Goal: Check status: Check status

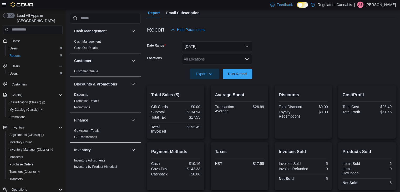
scroll to position [184, 0]
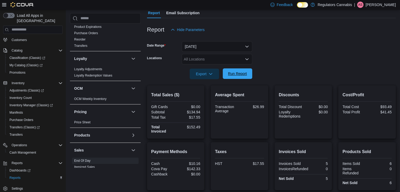
click at [241, 73] on span "Run Report" at bounding box center [237, 73] width 19 height 5
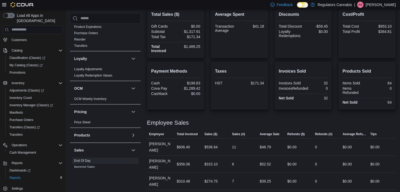
scroll to position [52, 0]
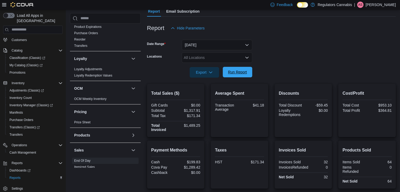
click at [235, 73] on span "Run Report" at bounding box center [237, 71] width 19 height 5
click at [232, 73] on span "Run Report" at bounding box center [237, 71] width 19 height 5
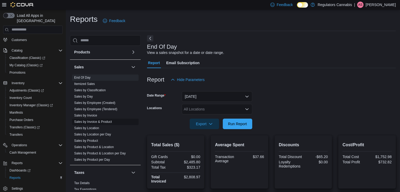
scroll to position [299, 0]
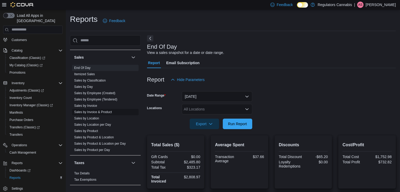
click at [84, 112] on link "Sales by Invoice & Product" at bounding box center [93, 112] width 38 height 4
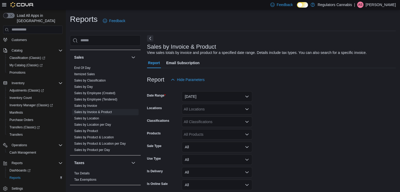
scroll to position [12, 0]
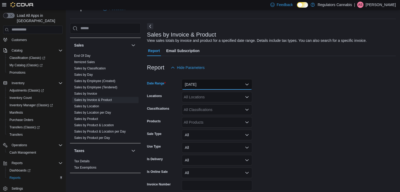
click at [198, 86] on button "Yesterday" at bounding box center [217, 84] width 71 height 11
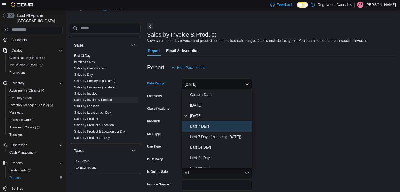
click at [200, 126] on span "Last 7 Days" at bounding box center [220, 126] width 60 height 6
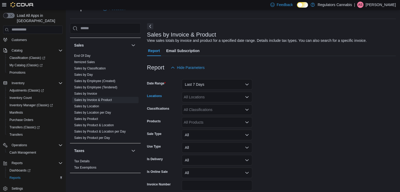
click at [194, 97] on div "All Locations" at bounding box center [217, 97] width 71 height 11
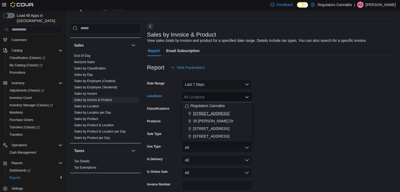
click at [211, 115] on span "3099 Forest Glade Dr" at bounding box center [211, 113] width 36 height 5
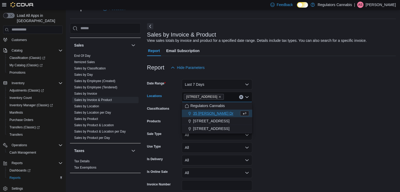
click at [319, 99] on form "Date Range Last 7 Days Locations 3099 Forest Glade Dr Combo box. Selected. 3099…" at bounding box center [271, 139] width 249 height 133
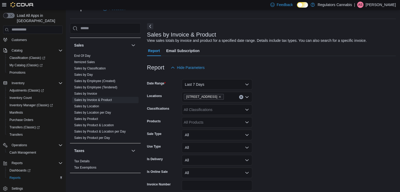
click at [204, 109] on div "All Classifications" at bounding box center [217, 109] width 71 height 11
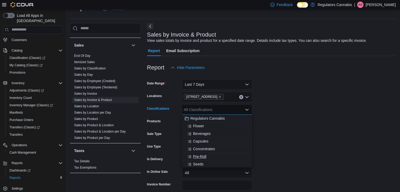
click at [207, 157] on div "Pre-Roll" at bounding box center [217, 156] width 64 height 5
click at [306, 121] on form "Date Range Last 7 Days Locations 3099 Forest Glade Dr Classifications Pre-Roll …" at bounding box center [271, 139] width 249 height 133
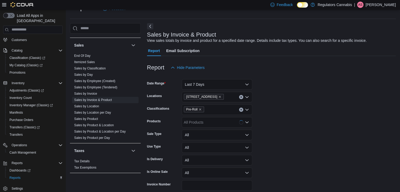
click at [212, 121] on div "All Products" at bounding box center [217, 122] width 71 height 11
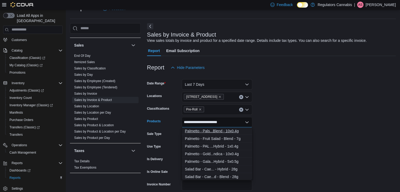
type input "**********"
click at [208, 132] on div "Palmetto - Pals...Blend - 10x0.4g" at bounding box center [217, 130] width 64 height 5
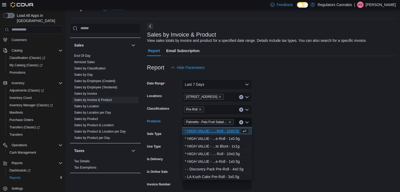
click at [305, 120] on form "Date Range Last 7 Days Locations 3099 Forest Glade Dr Classifications Pre-Roll …" at bounding box center [271, 139] width 249 height 133
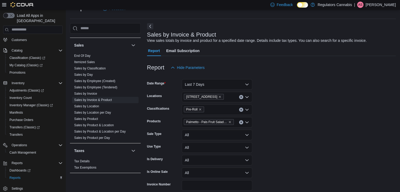
scroll to position [36, 0]
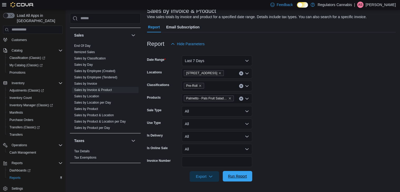
click at [234, 175] on span "Run Report" at bounding box center [237, 176] width 19 height 5
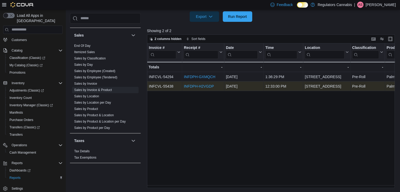
click at [195, 85] on link "INFDPH-H2VGDP" at bounding box center [199, 86] width 30 height 4
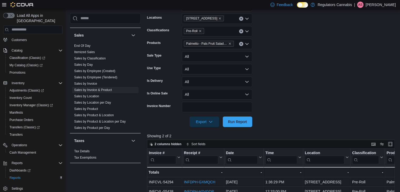
scroll to position [64, 0]
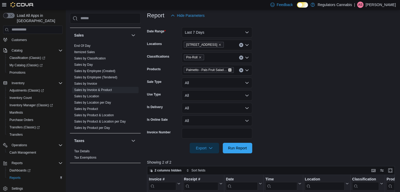
click at [231, 69] on icon "Remove Palmetto - Pals Fruit Salad Pre-Roll - Blend - 10x0.4g from selection in…" at bounding box center [230, 70] width 2 height 2
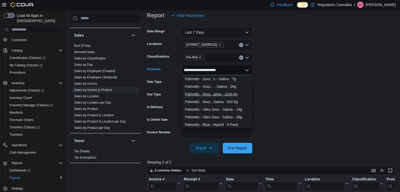
type input "**********"
click at [223, 93] on div "Palmetto - Sour...ativa - 10x0.4g" at bounding box center [217, 94] width 64 height 5
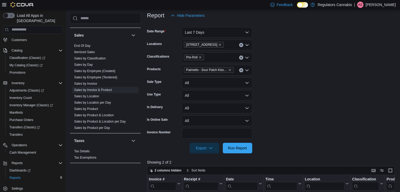
click at [318, 83] on form "Date Range Last 7 Days Locations 3099 Forest Glade Dr Classifications Pre-Roll …" at bounding box center [272, 87] width 251 height 133
click at [240, 145] on span "Run Report" at bounding box center [237, 147] width 19 height 5
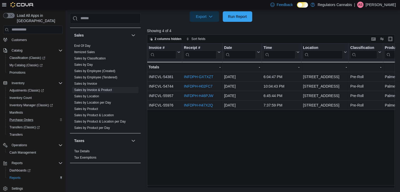
scroll to position [18, 0]
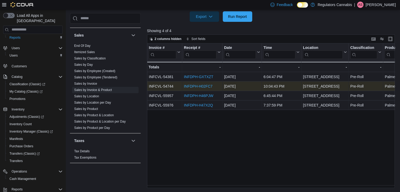
click at [188, 86] on link "INFDPH-H02FC7" at bounding box center [198, 86] width 29 height 4
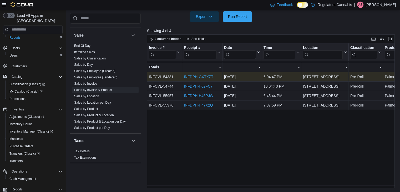
click at [193, 75] on link "INFDPH-GXTXZT" at bounding box center [198, 77] width 29 height 4
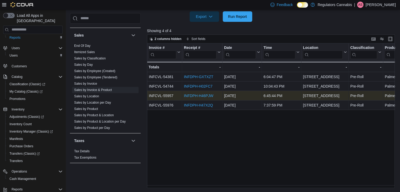
click at [188, 95] on link "INFDPH-H46PJW" at bounding box center [198, 96] width 29 height 4
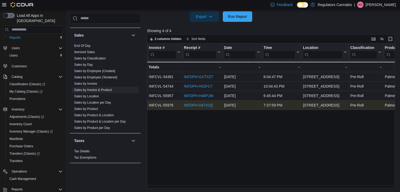
click at [193, 104] on link "INFDPH-H47X2Q" at bounding box center [198, 105] width 29 height 4
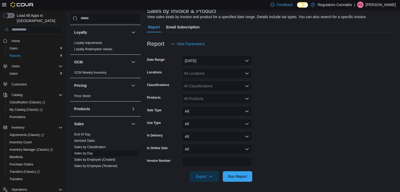
scroll to position [299, 0]
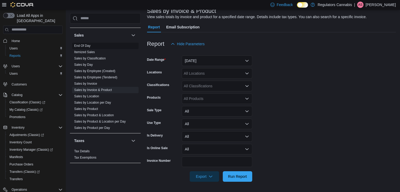
click at [78, 46] on link "End Of Day" at bounding box center [82, 46] width 16 height 4
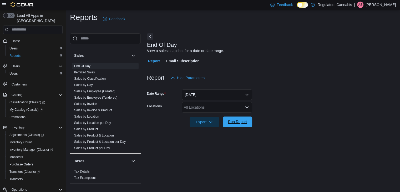
click at [240, 124] on span "Run Report" at bounding box center [237, 121] width 19 height 5
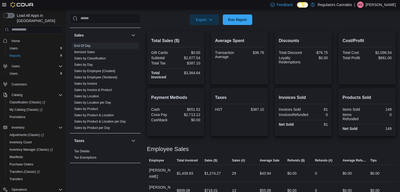
scroll to position [52, 0]
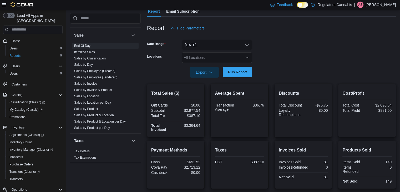
click at [240, 72] on span "Run Report" at bounding box center [237, 71] width 19 height 5
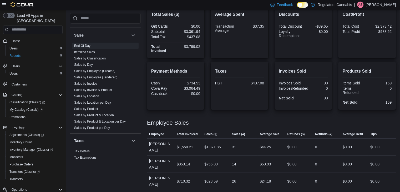
scroll to position [25, 0]
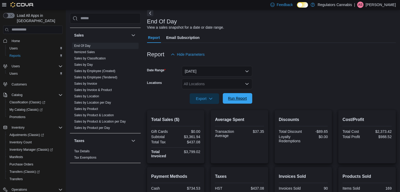
click at [239, 101] on span "Run Report" at bounding box center [237, 98] width 19 height 5
